Goal: Task Accomplishment & Management: Manage account settings

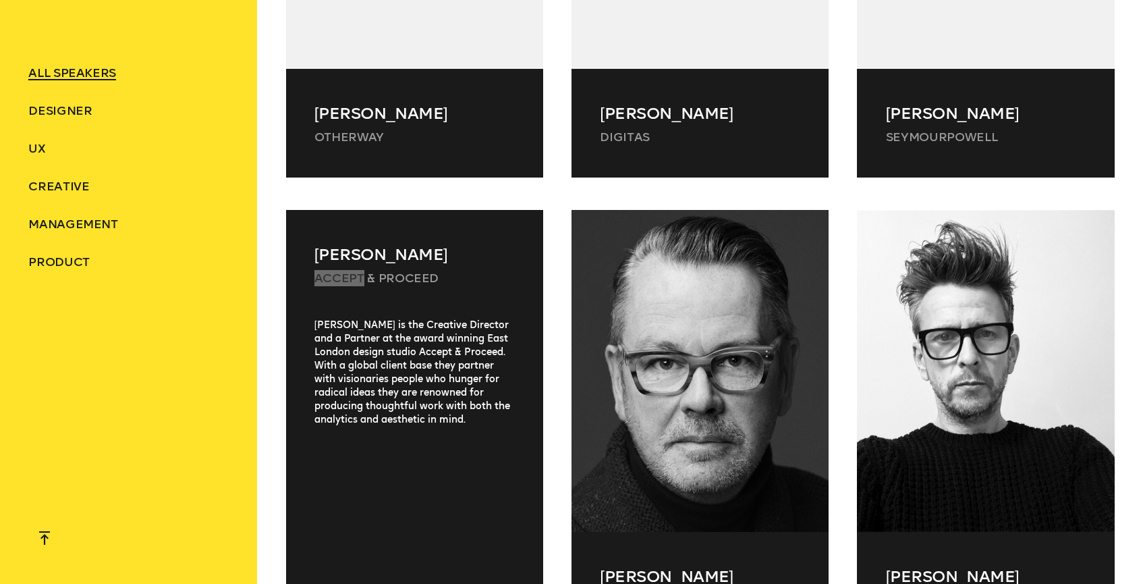
scroll to position [22750, 0]
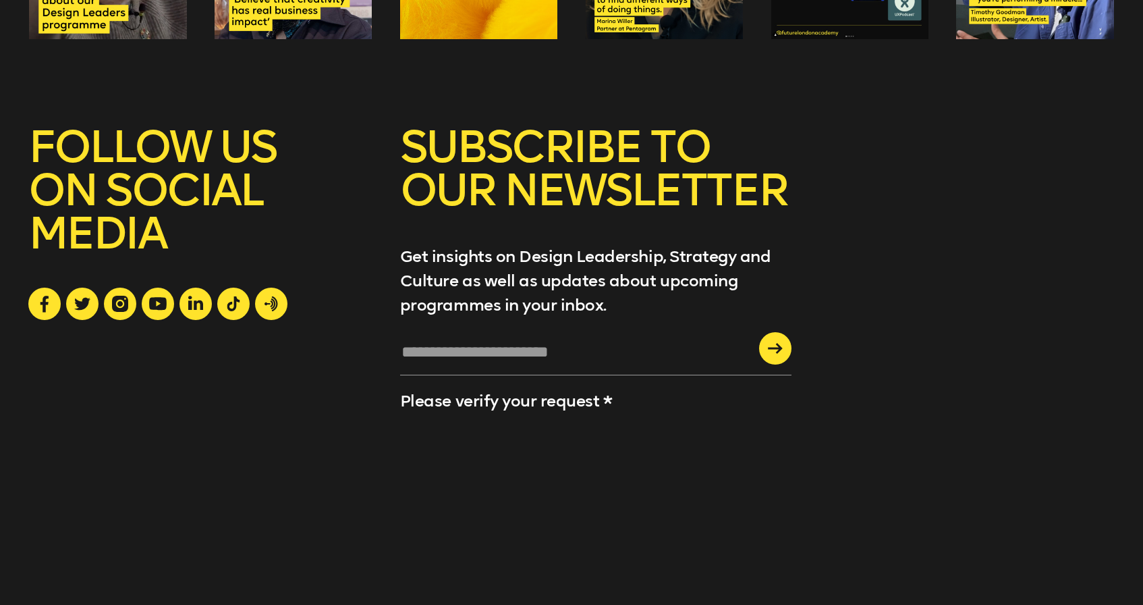
scroll to position [5352, 0]
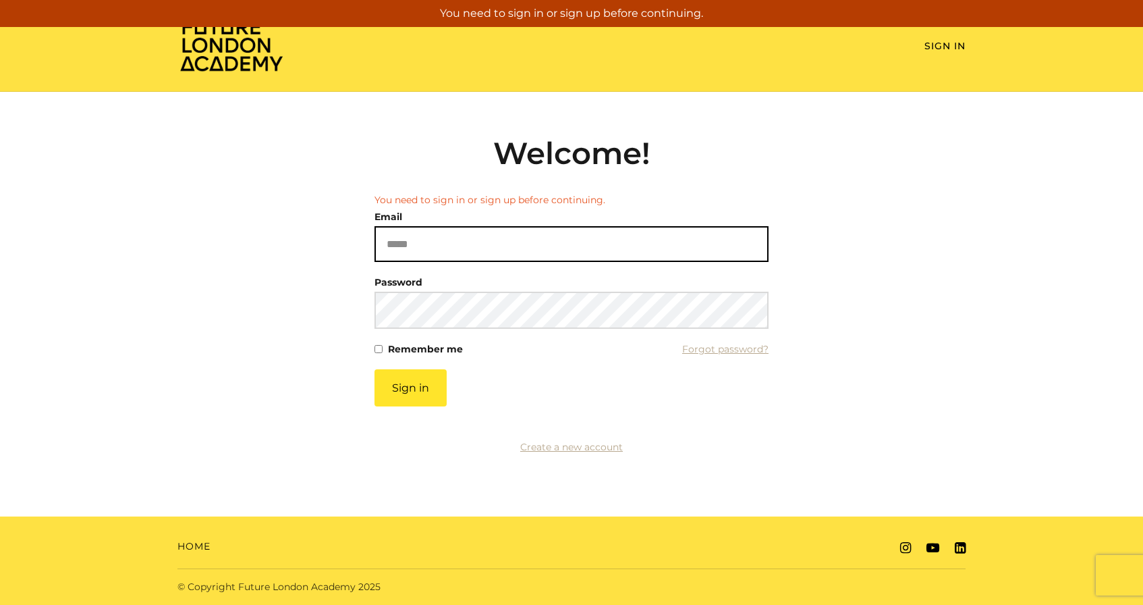
type input "**********"
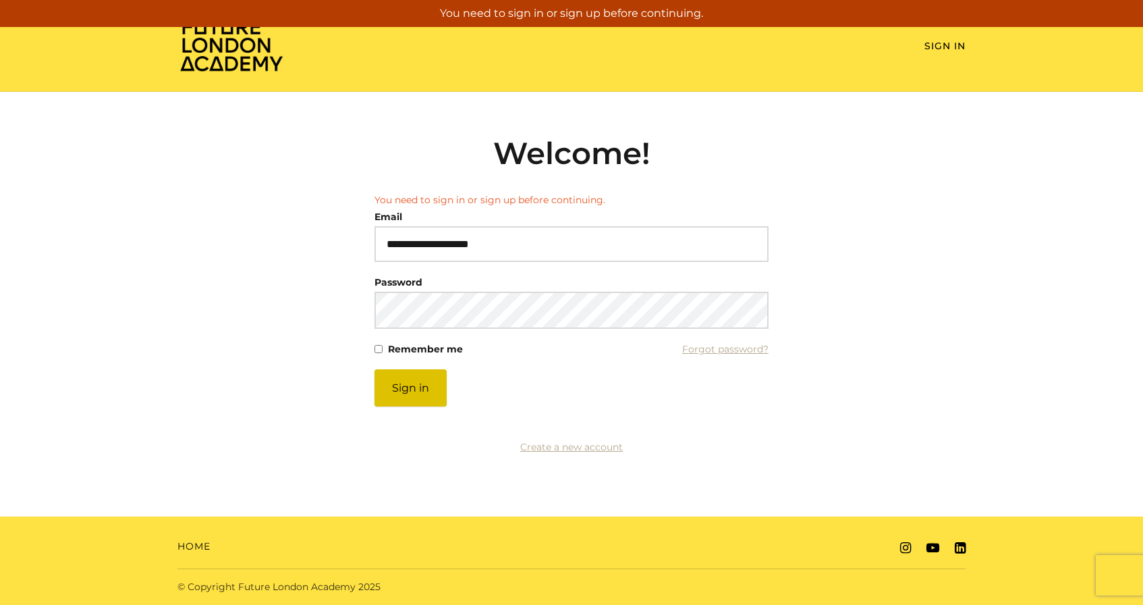
click at [430, 390] on button "Sign in" at bounding box center [410, 387] width 72 height 37
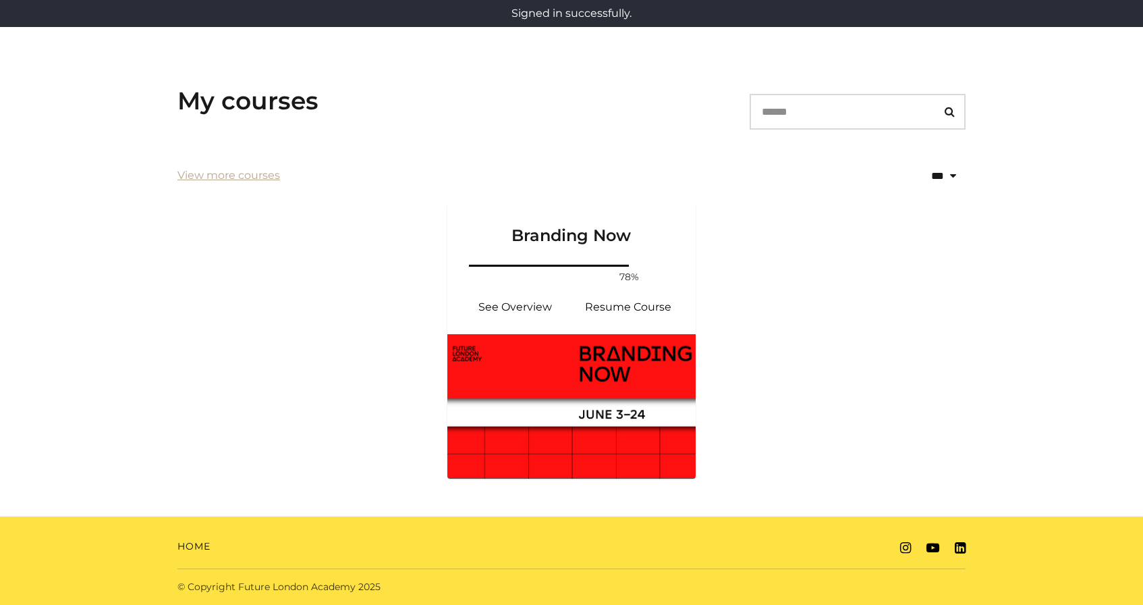
scroll to position [174, 0]
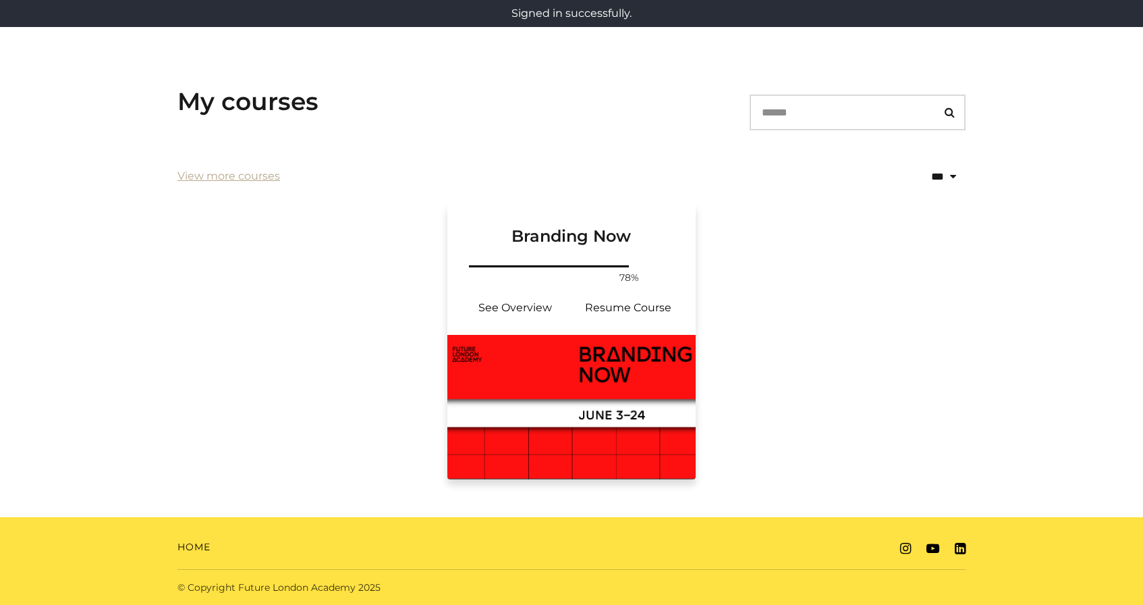
click at [542, 364] on img at bounding box center [571, 407] width 248 height 144
